Goal: Task Accomplishment & Management: Manage account settings

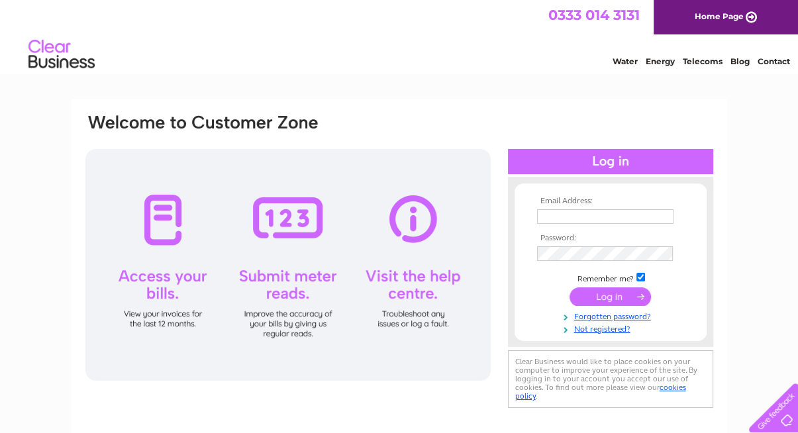
type input "caroline@taskforce.org.uk"
click at [596, 296] on input "submit" at bounding box center [609, 296] width 81 height 19
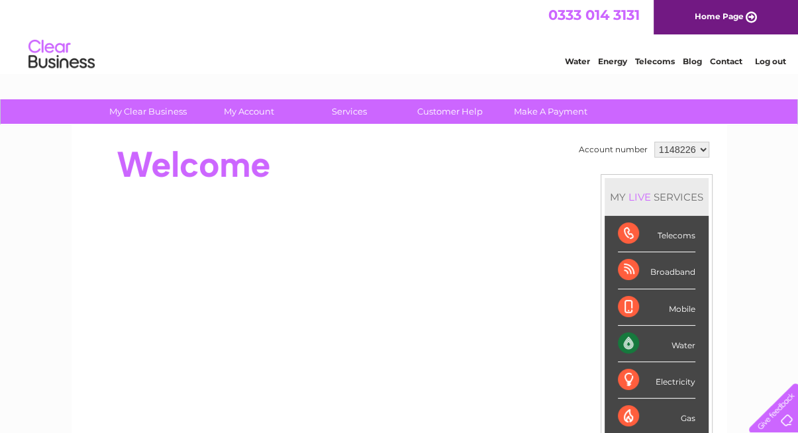
click at [618, 338] on div "Water" at bounding box center [656, 344] width 77 height 36
click at [684, 342] on div "Water" at bounding box center [656, 344] width 77 height 36
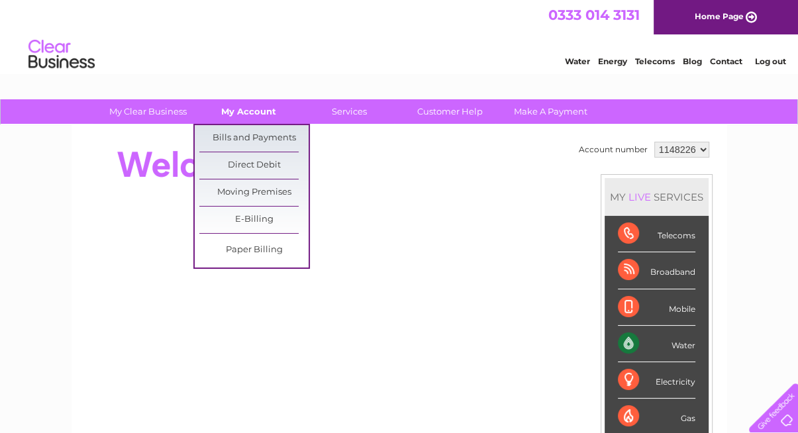
click at [250, 105] on link "My Account" at bounding box center [248, 111] width 109 height 24
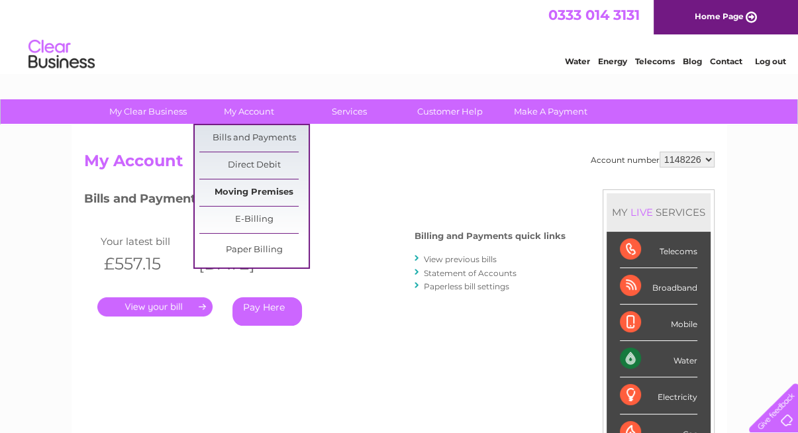
click at [248, 190] on link "Moving Premises" at bounding box center [253, 192] width 109 height 26
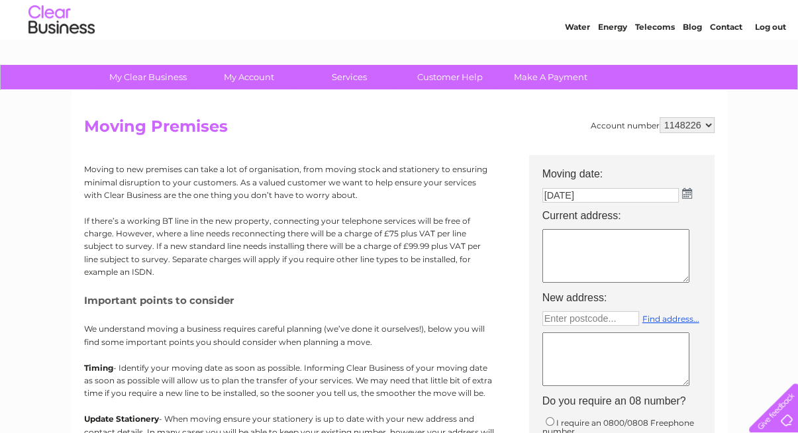
scroll to position [33, 0]
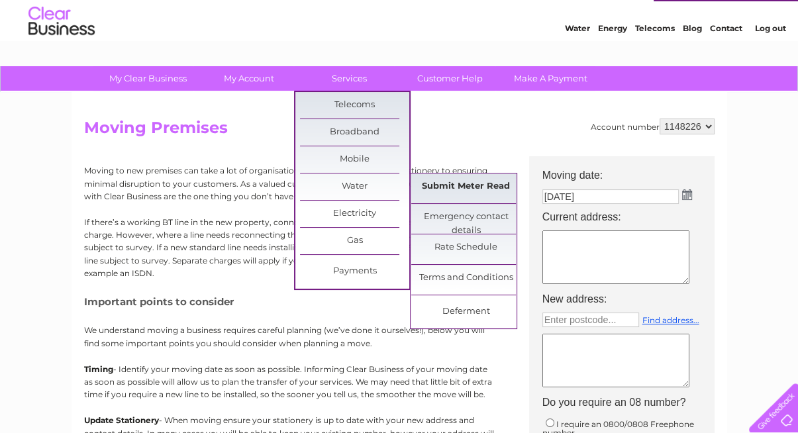
click at [459, 185] on link "Submit Meter Read" at bounding box center [465, 186] width 109 height 26
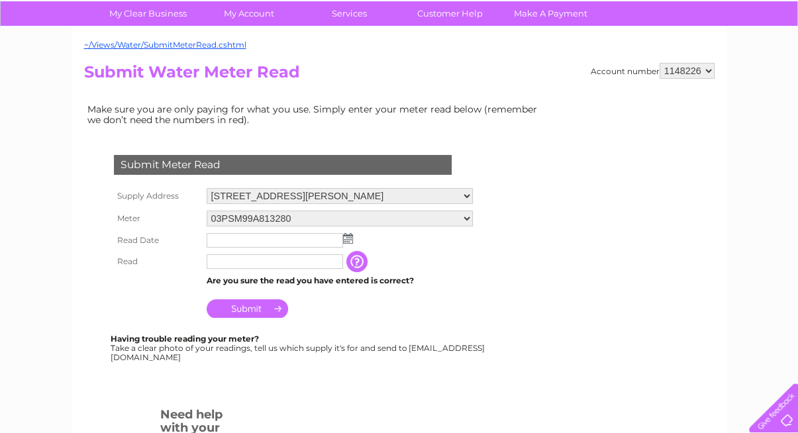
scroll to position [81, 0]
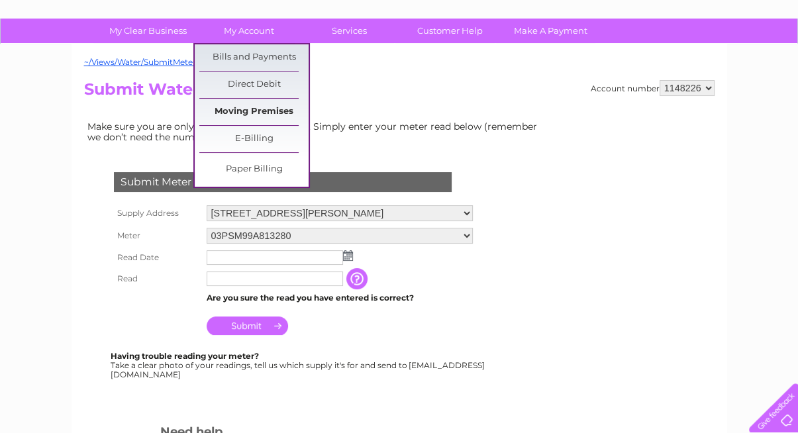
click at [244, 110] on link "Moving Premises" at bounding box center [253, 112] width 109 height 26
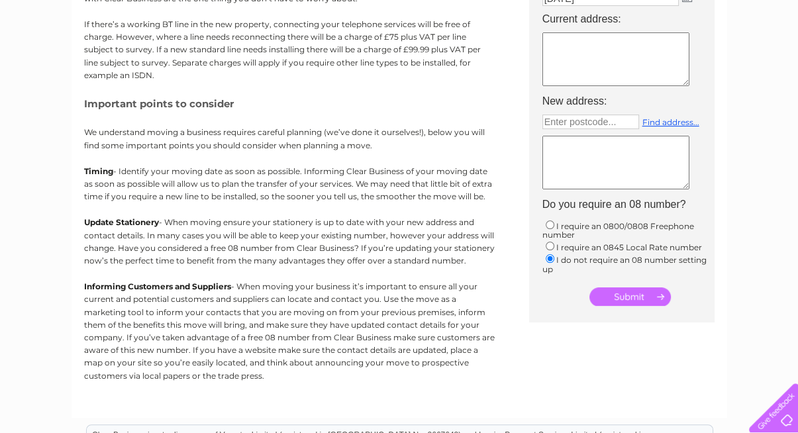
scroll to position [232, 0]
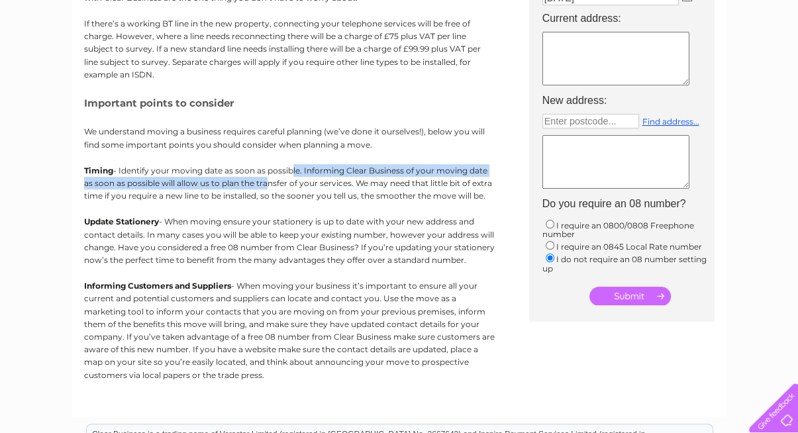
drag, startPoint x: 288, startPoint y: 166, endPoint x: 264, endPoint y: 185, distance: 30.2
click at [264, 185] on p "Timing - Identify your moving date as soon as possible. Informing Clear Busines…" at bounding box center [289, 183] width 410 height 38
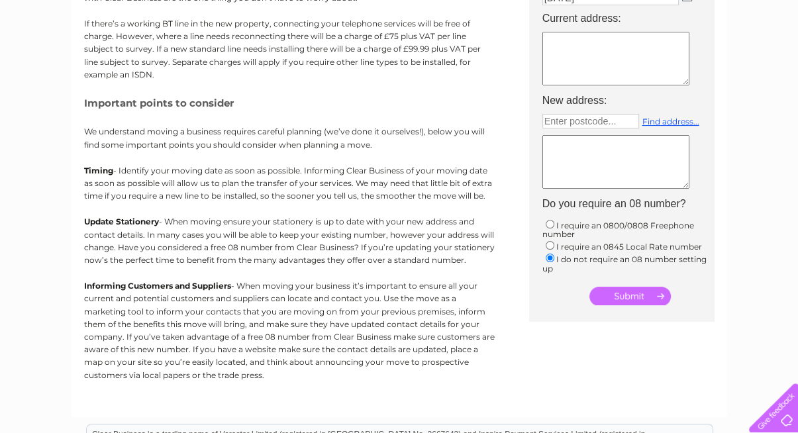
click at [336, 198] on p "Timing - Identify your moving date as soon as possible. Informing Clear Busines…" at bounding box center [289, 183] width 410 height 38
drag, startPoint x: 330, startPoint y: 190, endPoint x: 293, endPoint y: 189, distance: 37.7
click at [293, 189] on p "Timing - Identify your moving date as soon as possible. Informing Clear Busines…" at bounding box center [289, 183] width 410 height 38
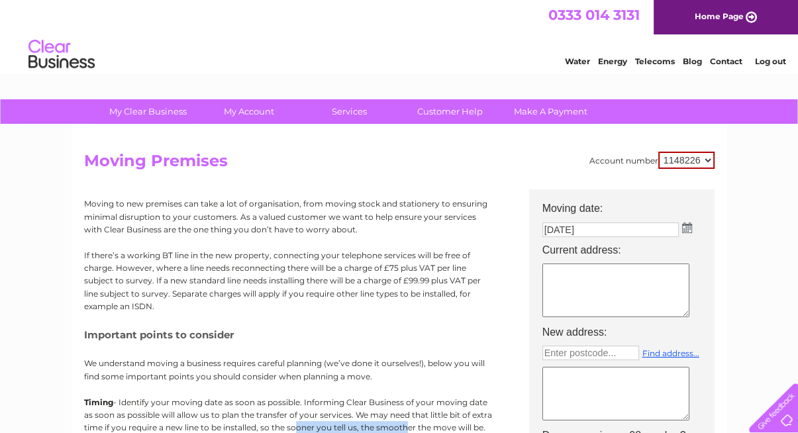
scroll to position [0, 0]
click at [712, 158] on select "1148226" at bounding box center [686, 160] width 56 height 17
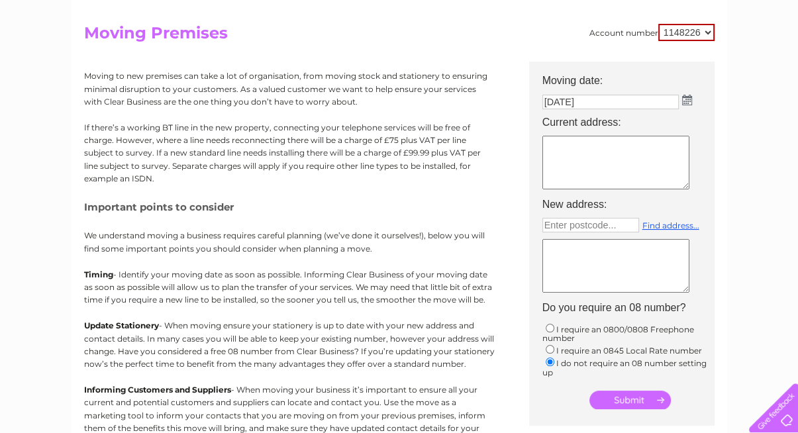
scroll to position [132, 0]
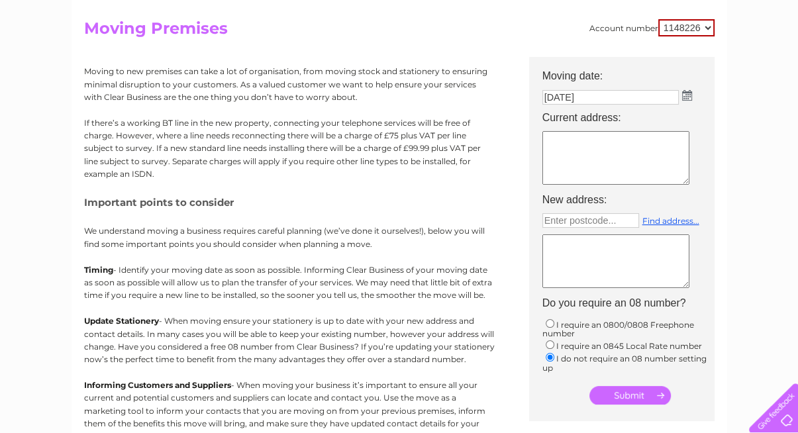
click at [588, 154] on textarea at bounding box center [615, 158] width 147 height 54
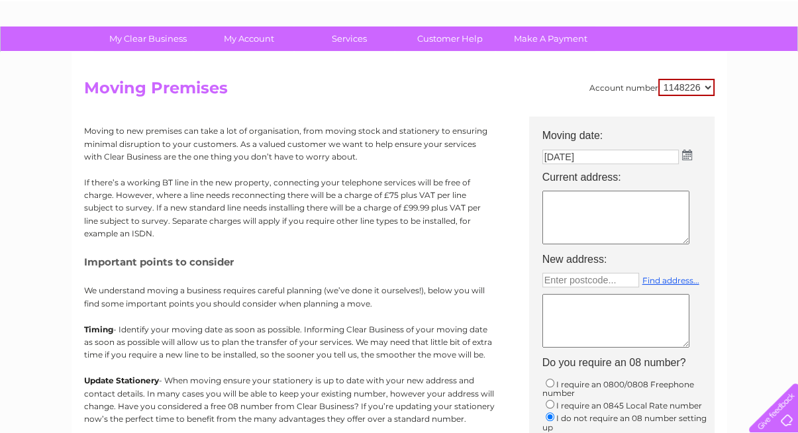
scroll to position [0, 0]
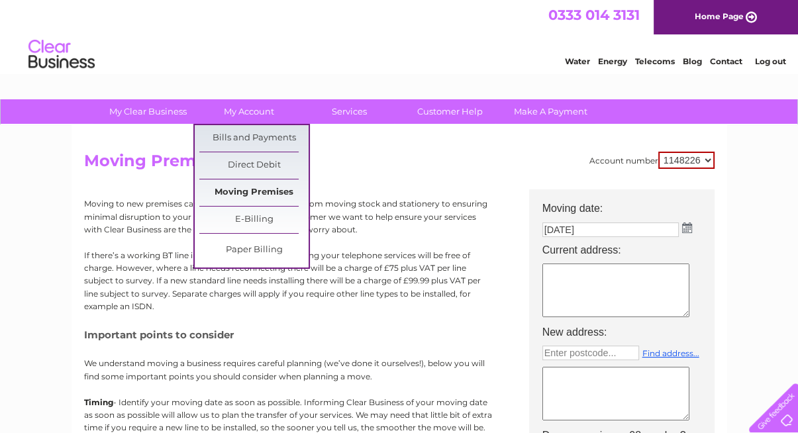
click at [251, 190] on link "Moving Premises" at bounding box center [253, 192] width 109 height 26
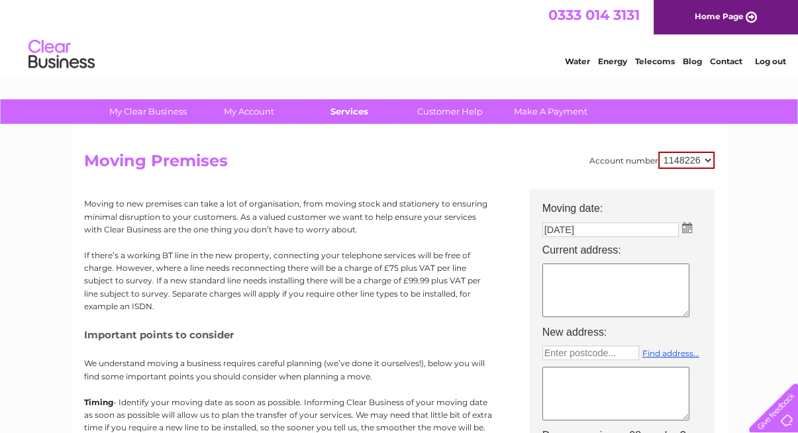
click at [357, 111] on link "Services" at bounding box center [349, 111] width 109 height 24
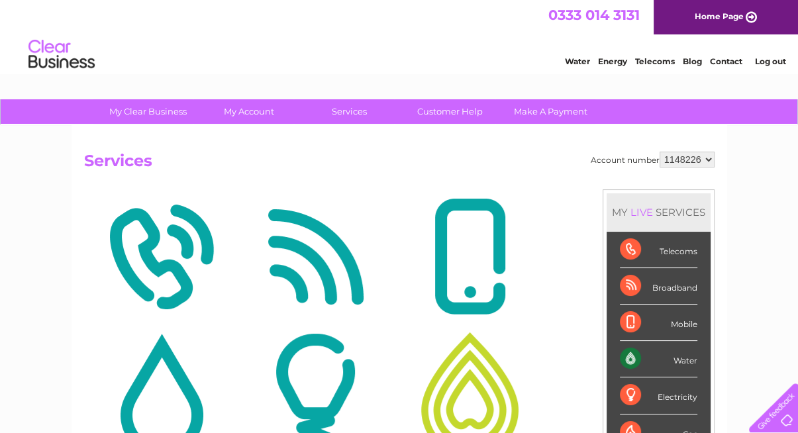
click at [674, 357] on div "Water" at bounding box center [658, 359] width 77 height 36
click at [627, 355] on div "Water" at bounding box center [658, 359] width 77 height 36
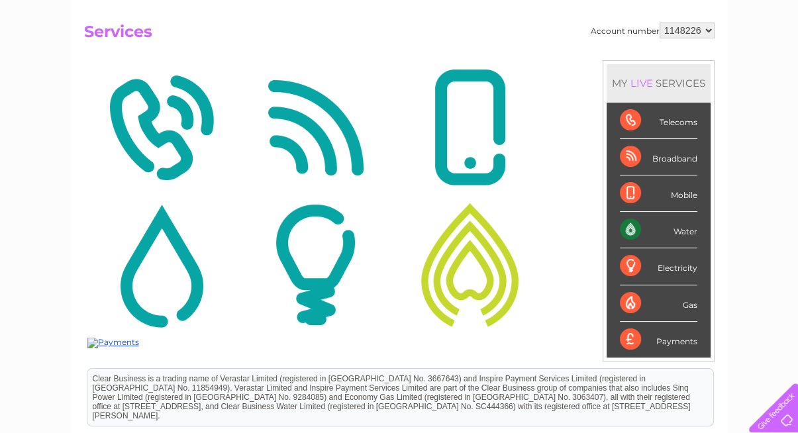
scroll to position [199, 0]
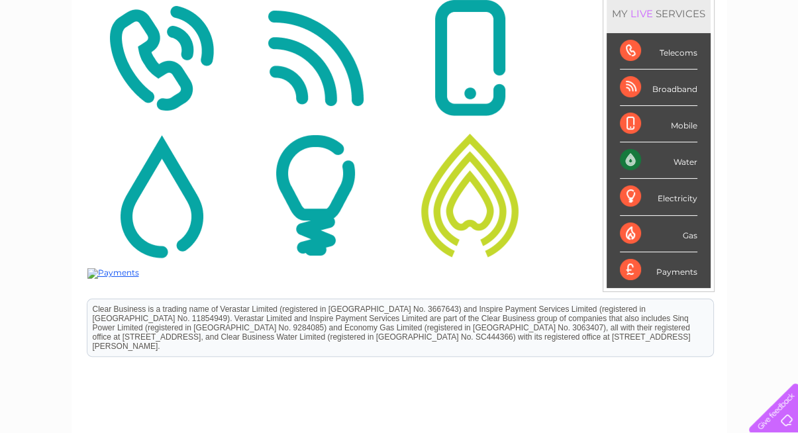
click at [690, 224] on div "Gas" at bounding box center [658, 234] width 77 height 36
click at [733, 232] on div "My Clear Business Login Details My Details My Preferences Link Account My Accou…" at bounding box center [399, 216] width 798 height 631
click at [111, 269] on img at bounding box center [113, 273] width 52 height 11
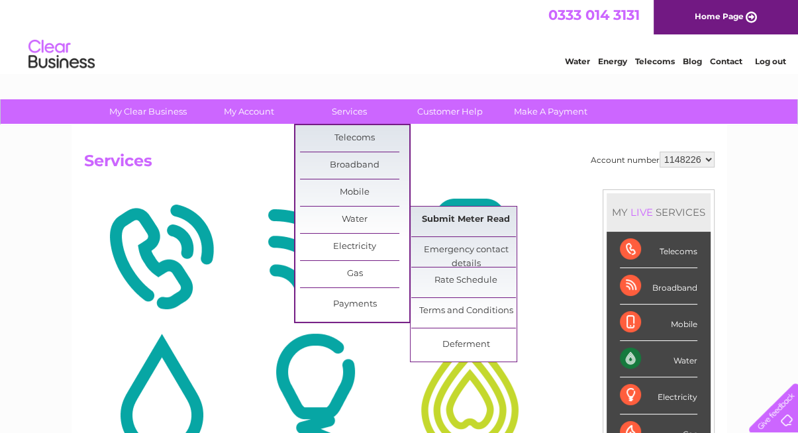
click at [471, 218] on link "Submit Meter Read" at bounding box center [465, 220] width 109 height 26
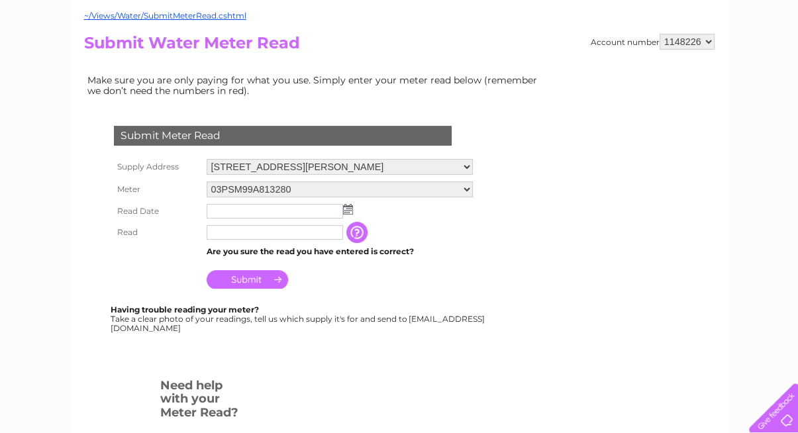
scroll to position [99, 0]
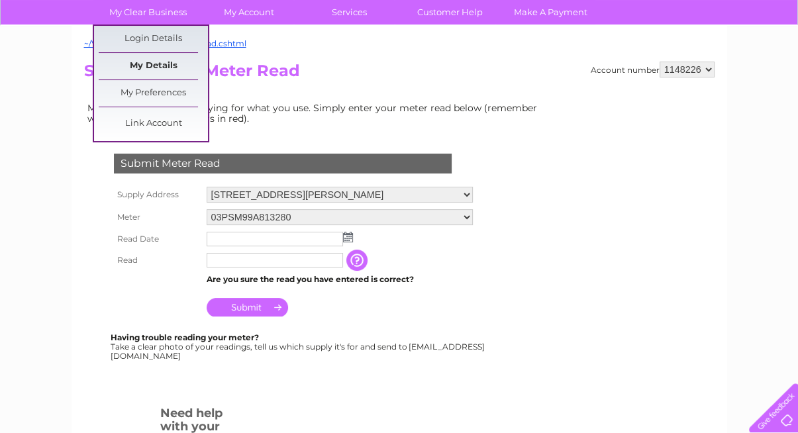
click at [142, 66] on link "My Details" at bounding box center [153, 66] width 109 height 26
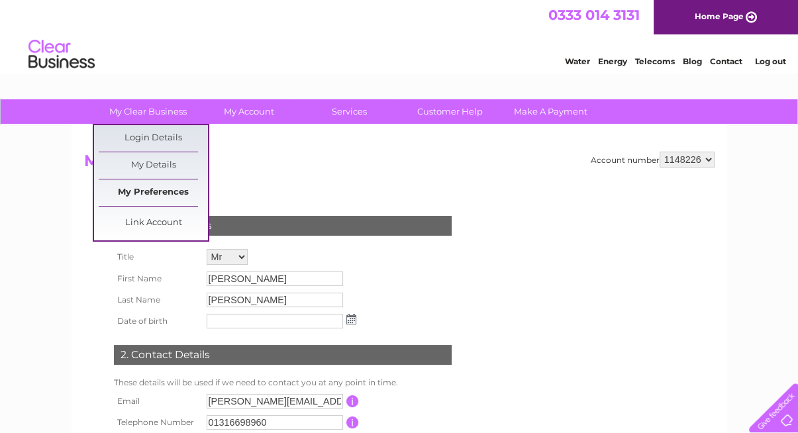
click at [162, 193] on link "My Preferences" at bounding box center [153, 192] width 109 height 26
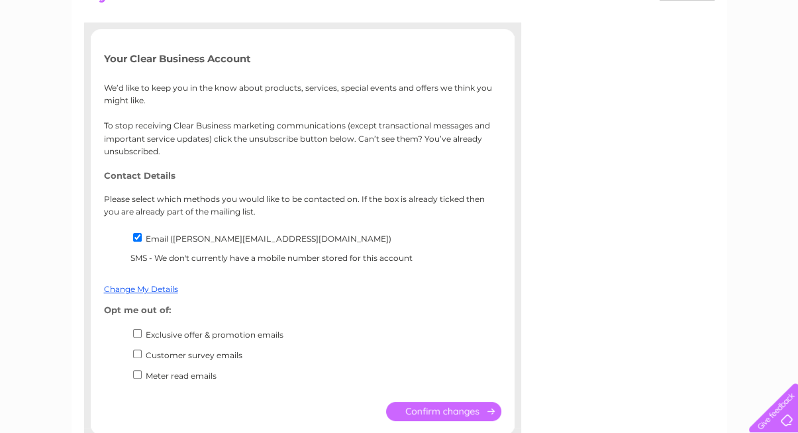
scroll to position [99, 0]
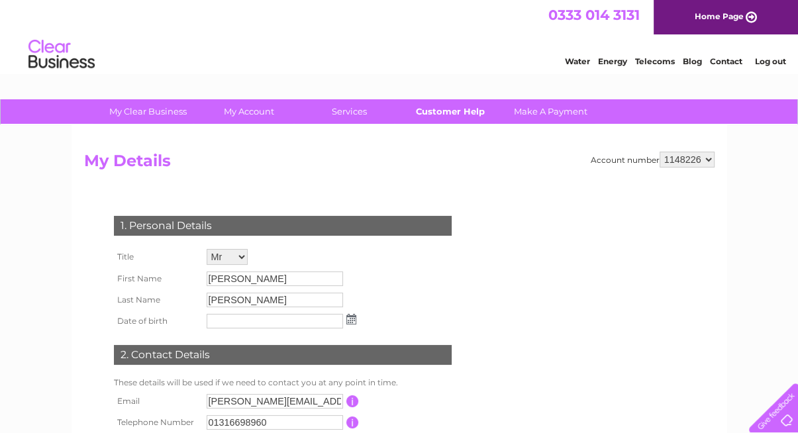
click at [452, 107] on link "Customer Help" at bounding box center [449, 111] width 109 height 24
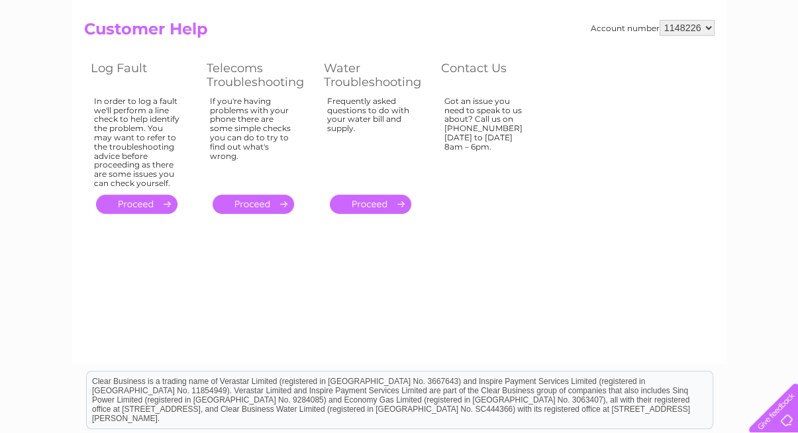
scroll to position [116, 0]
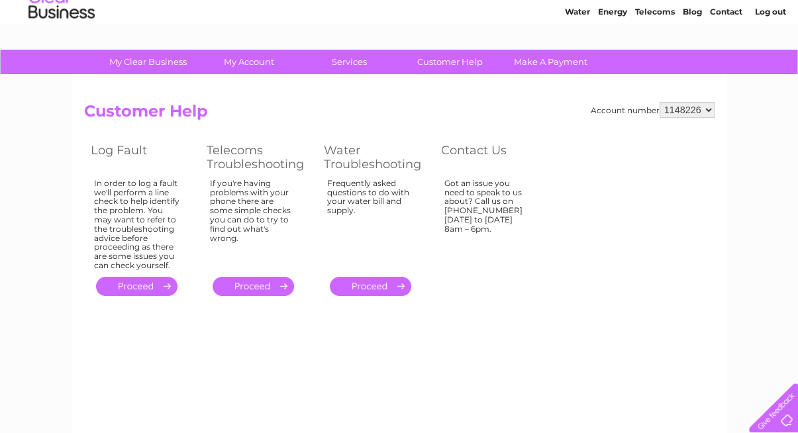
scroll to position [26, 0]
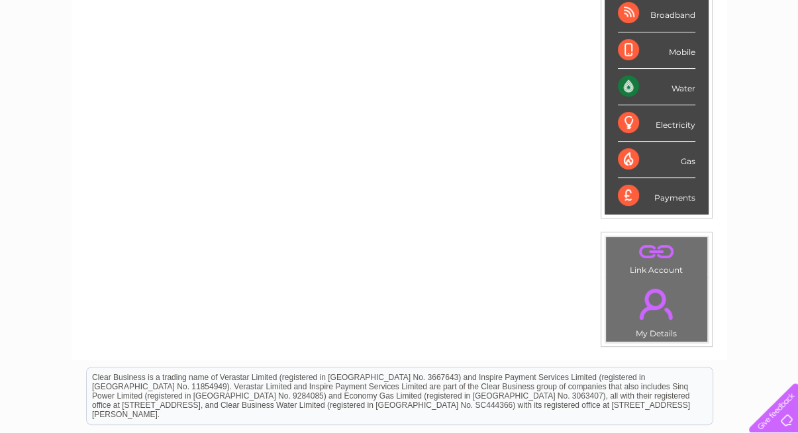
scroll to position [252, 0]
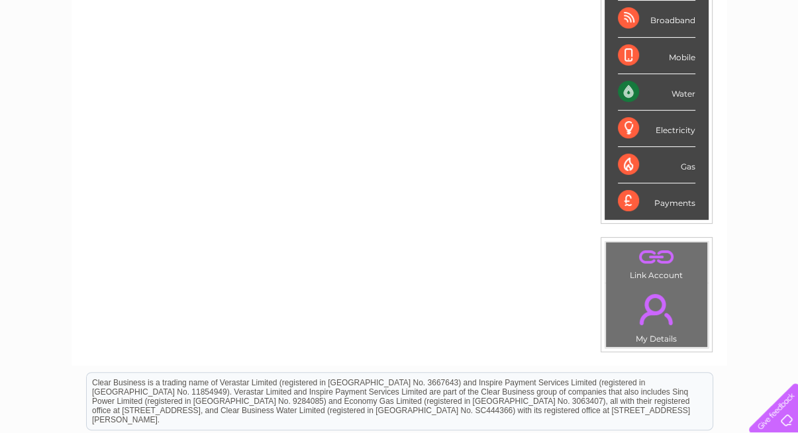
click at [629, 89] on div "Water" at bounding box center [656, 92] width 77 height 36
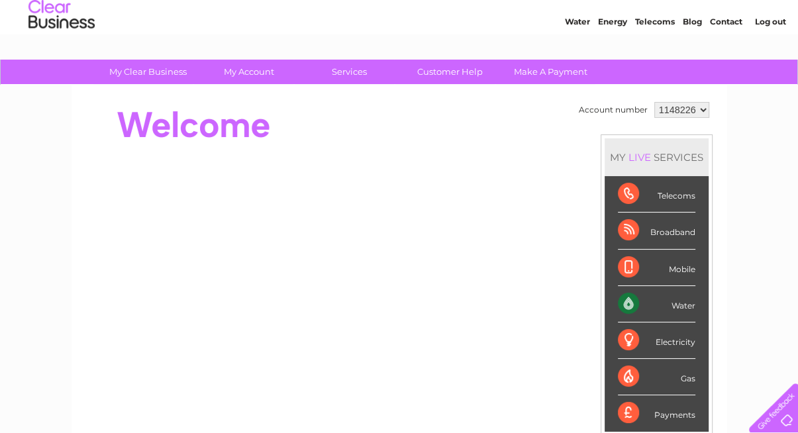
scroll to position [36, 0]
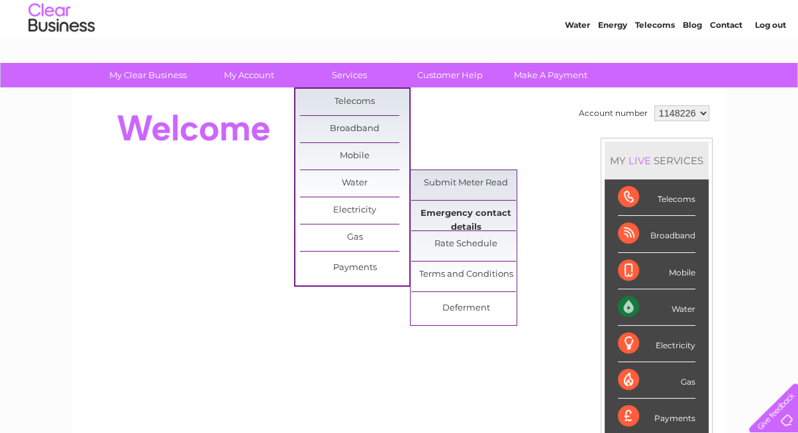
click at [468, 212] on link "Emergency contact details" at bounding box center [465, 214] width 109 height 26
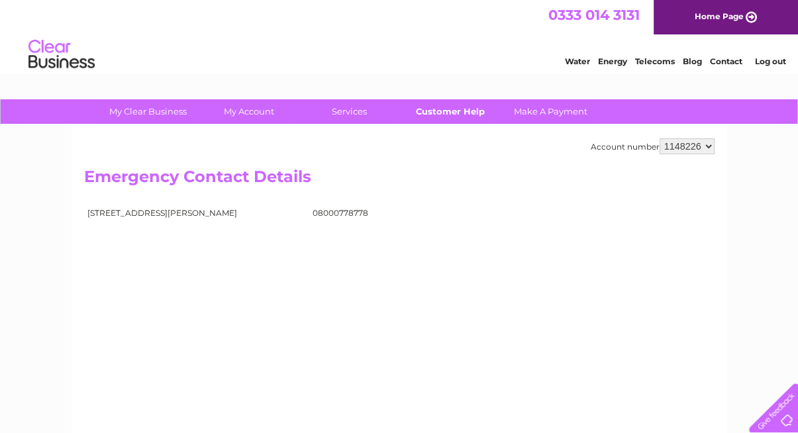
click at [466, 110] on link "Customer Help" at bounding box center [449, 111] width 109 height 24
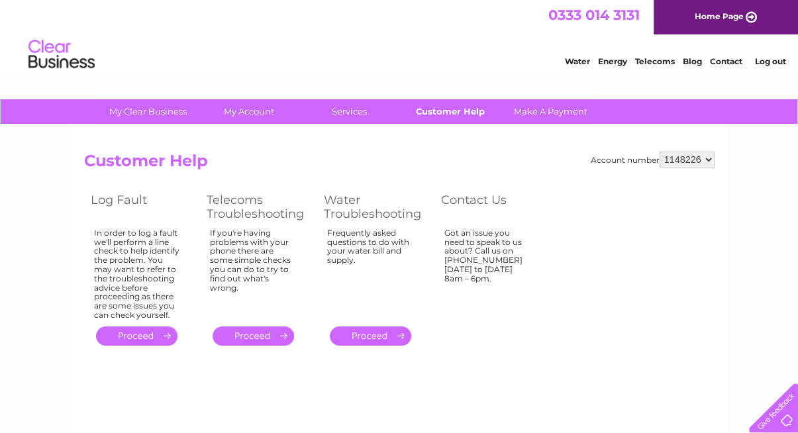
click at [443, 110] on link "Customer Help" at bounding box center [449, 111] width 109 height 24
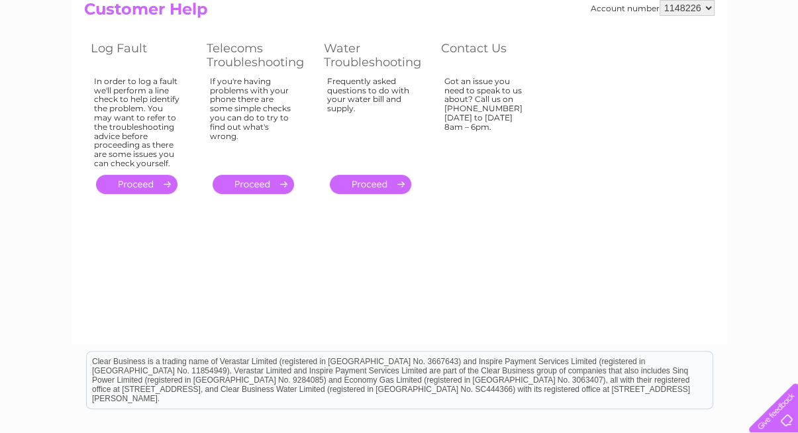
scroll to position [148, 0]
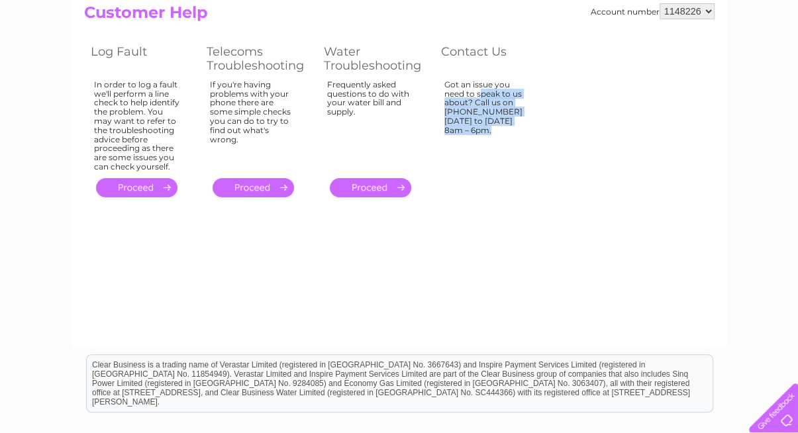
drag, startPoint x: 485, startPoint y: 81, endPoint x: 511, endPoint y: 111, distance: 39.9
click at [180, 111] on div "Got an issue you need to speak to us about? Call us on 0333 014 3131 Monday to …" at bounding box center [137, 125] width 86 height 91
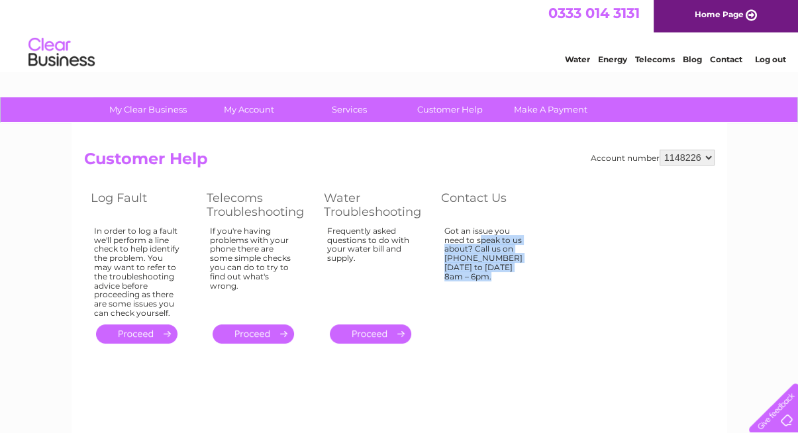
scroll to position [0, 0]
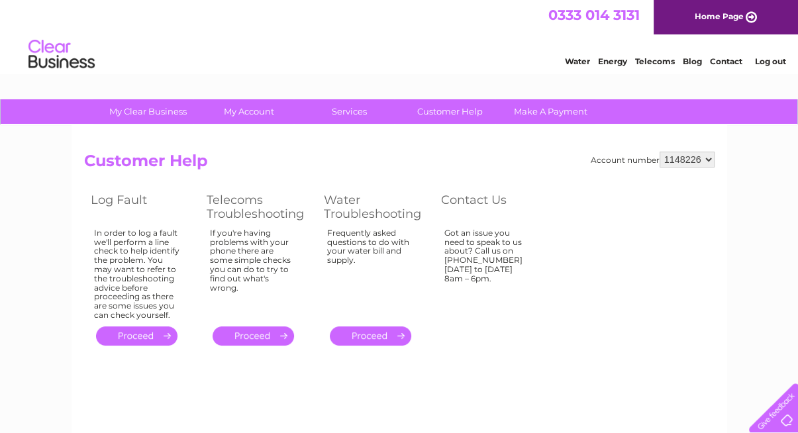
click at [577, 175] on h2 "Customer Help" at bounding box center [399, 164] width 630 height 25
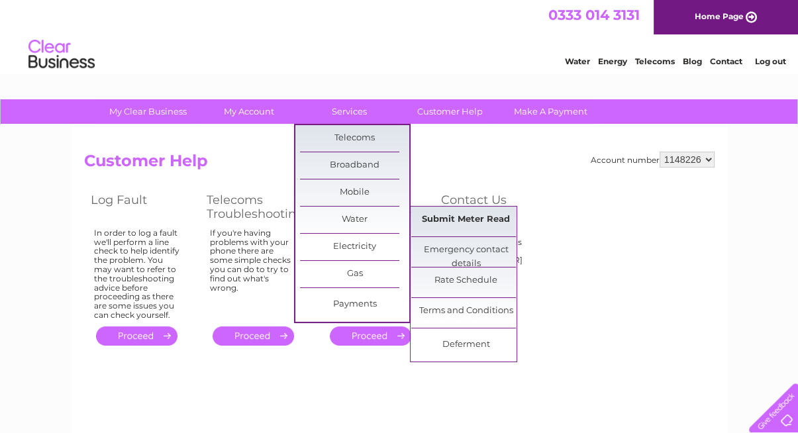
click at [473, 213] on link "Submit Meter Read" at bounding box center [465, 220] width 109 height 26
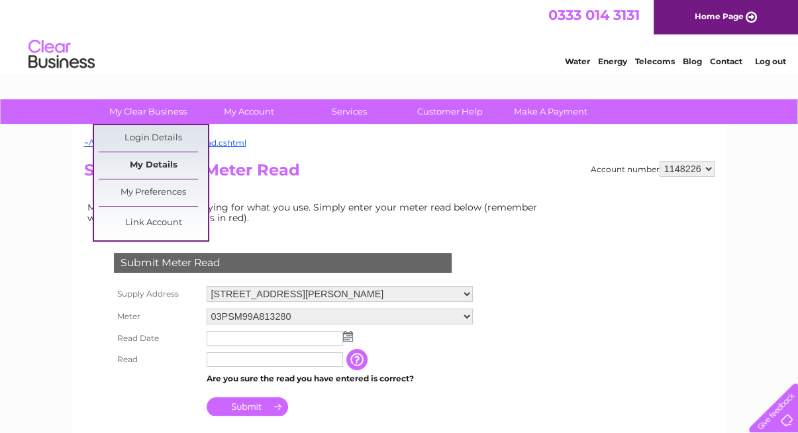
click at [167, 165] on link "My Details" at bounding box center [153, 165] width 109 height 26
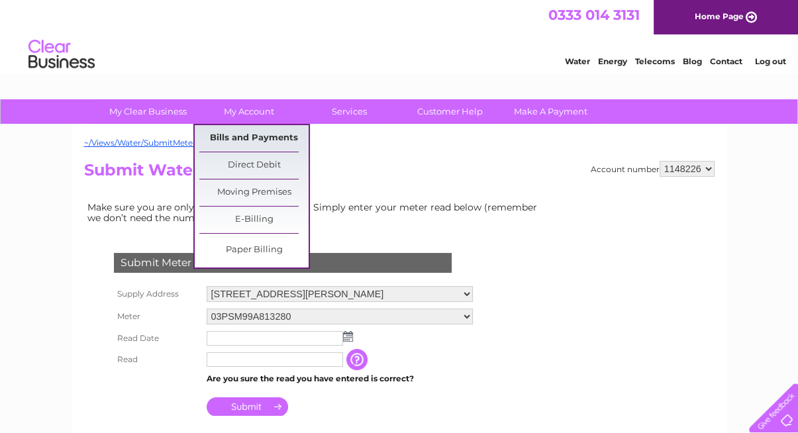
click at [257, 136] on link "Bills and Payments" at bounding box center [253, 138] width 109 height 26
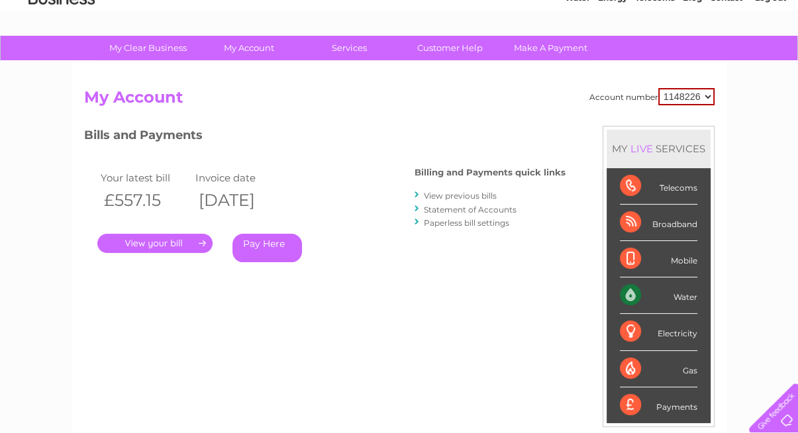
scroll to position [66, 0]
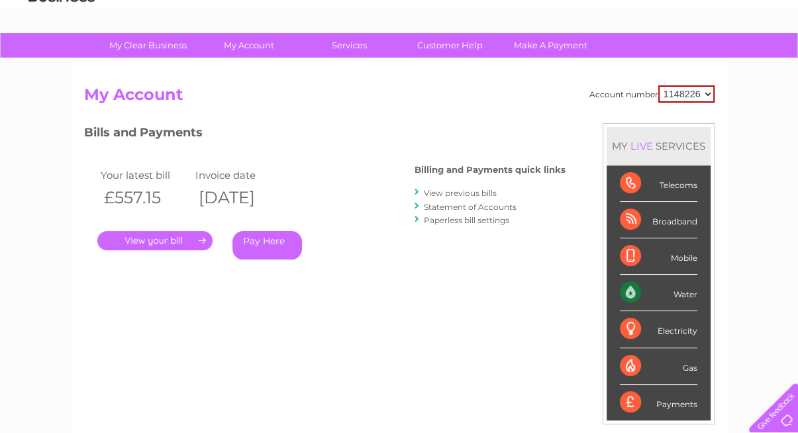
click at [142, 239] on link "." at bounding box center [154, 240] width 115 height 19
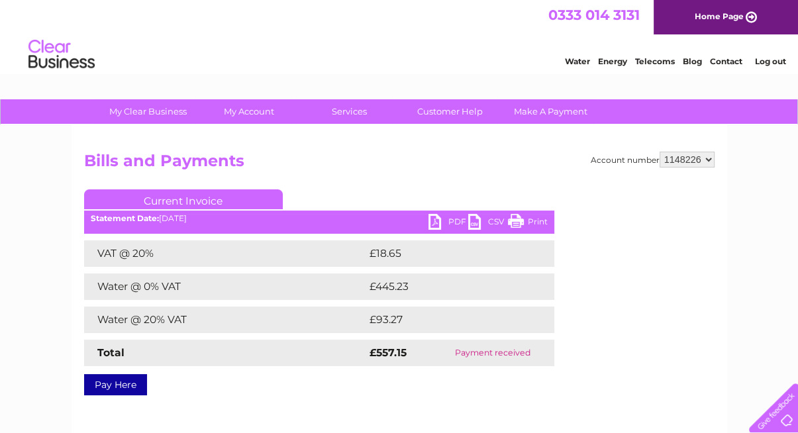
click at [451, 222] on link "PDF" at bounding box center [448, 223] width 40 height 19
